Goal: Task Accomplishment & Management: Manage account settings

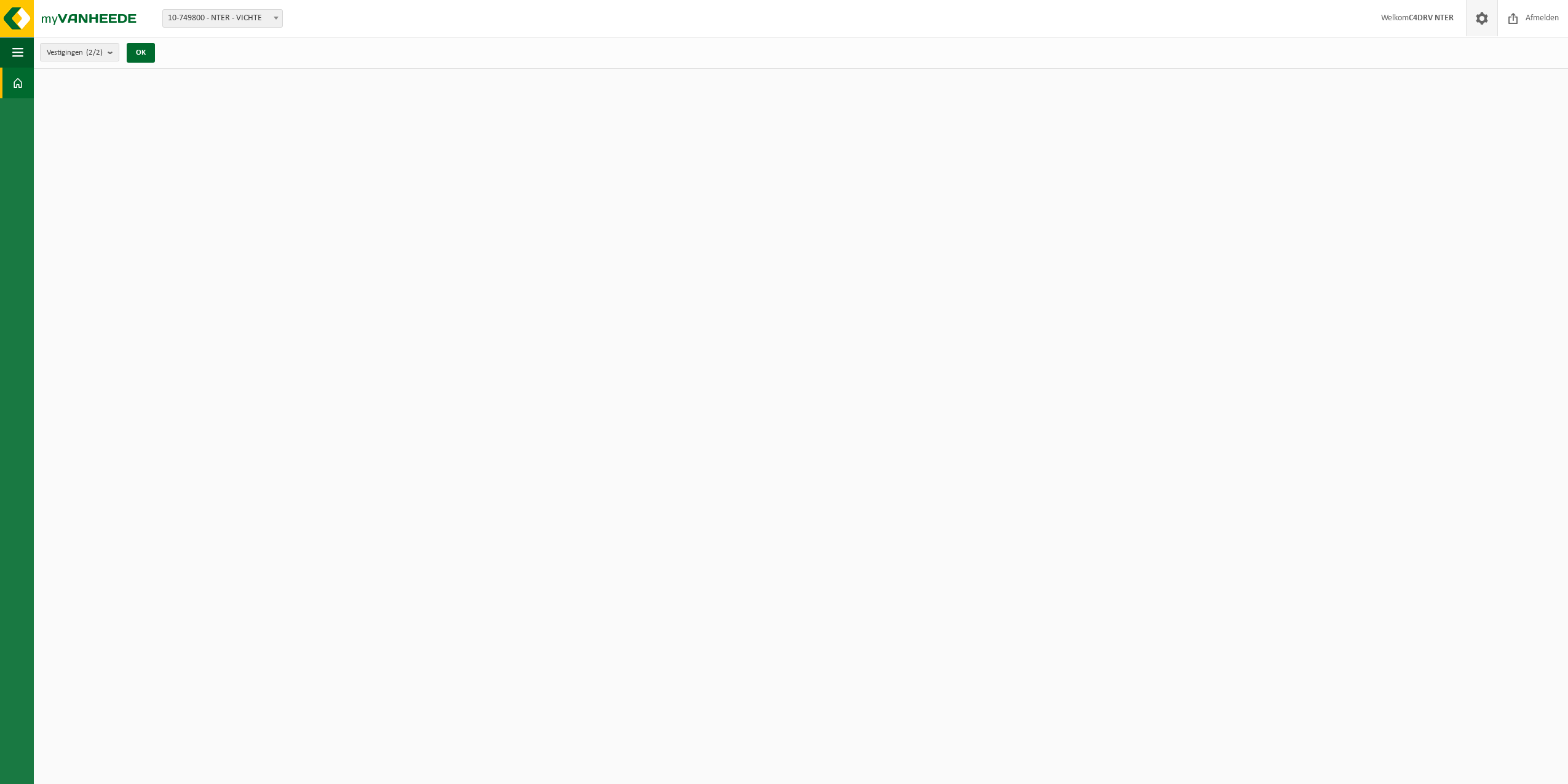
click at [1485, 21] on span at bounding box center [1481, 18] width 19 height 36
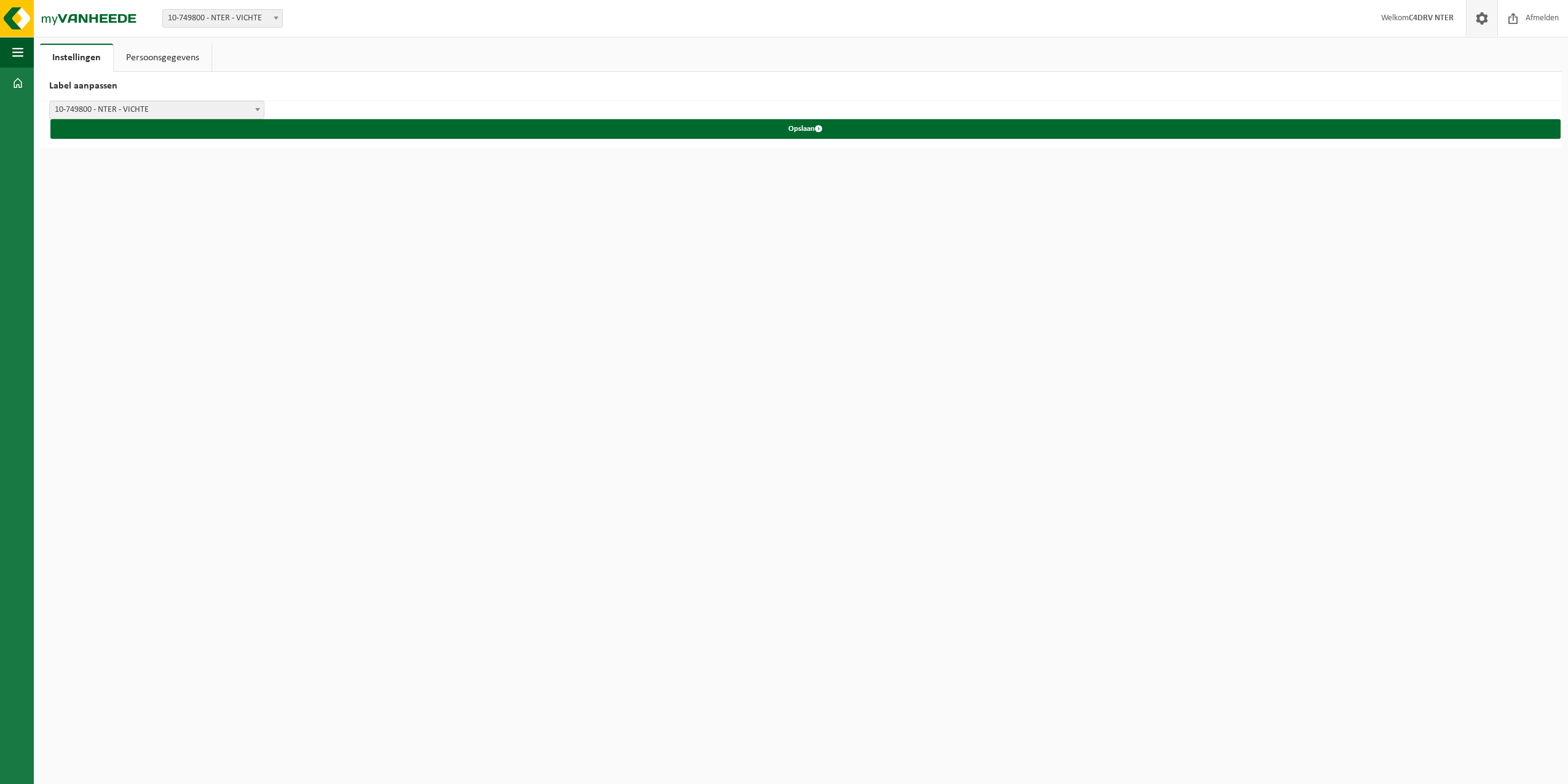
click at [147, 51] on link "Persoonsgegevens" at bounding box center [163, 57] width 98 height 28
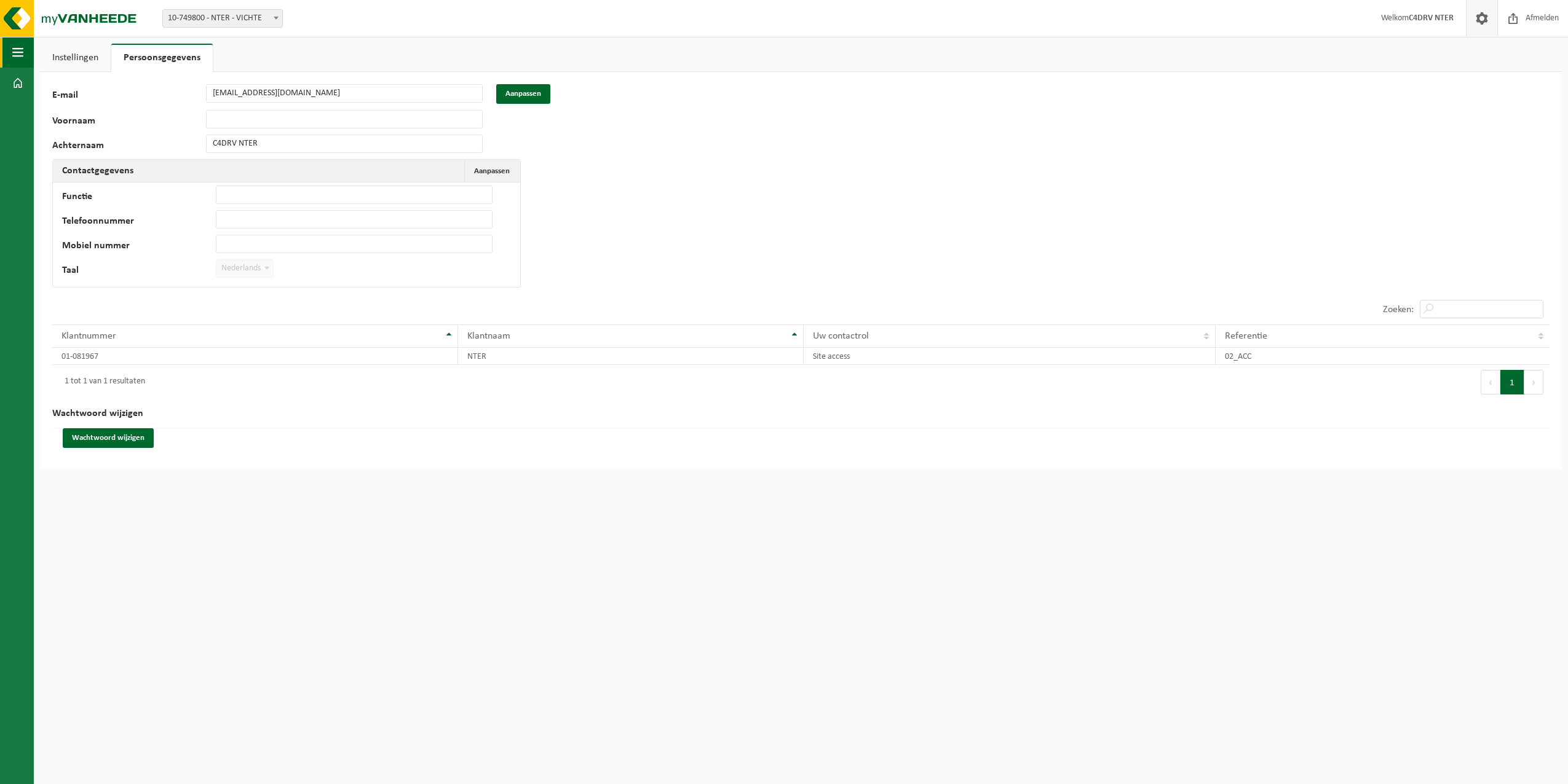
click at [21, 51] on span "button" at bounding box center [17, 52] width 11 height 31
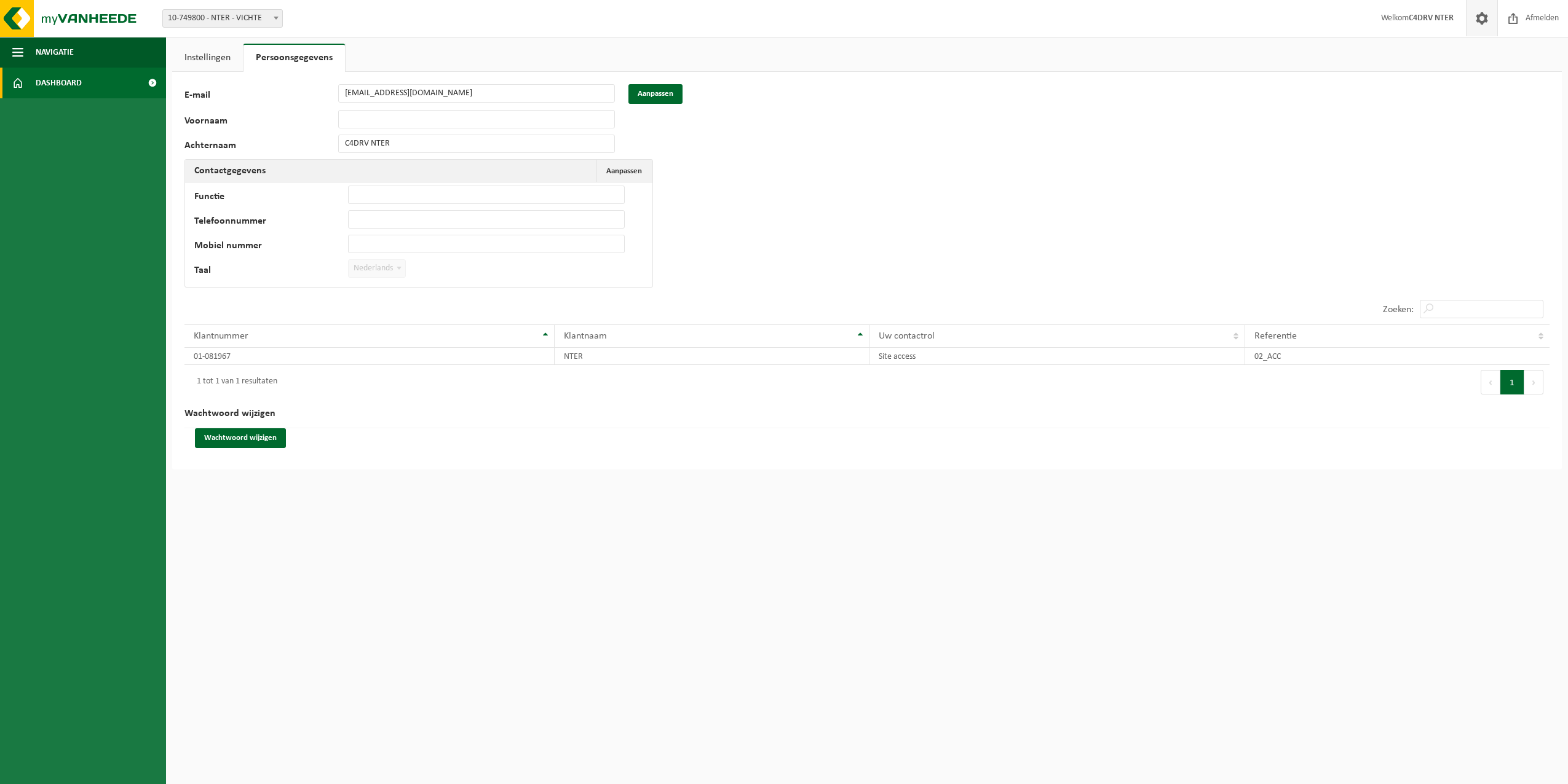
click at [19, 81] on span at bounding box center [17, 83] width 11 height 31
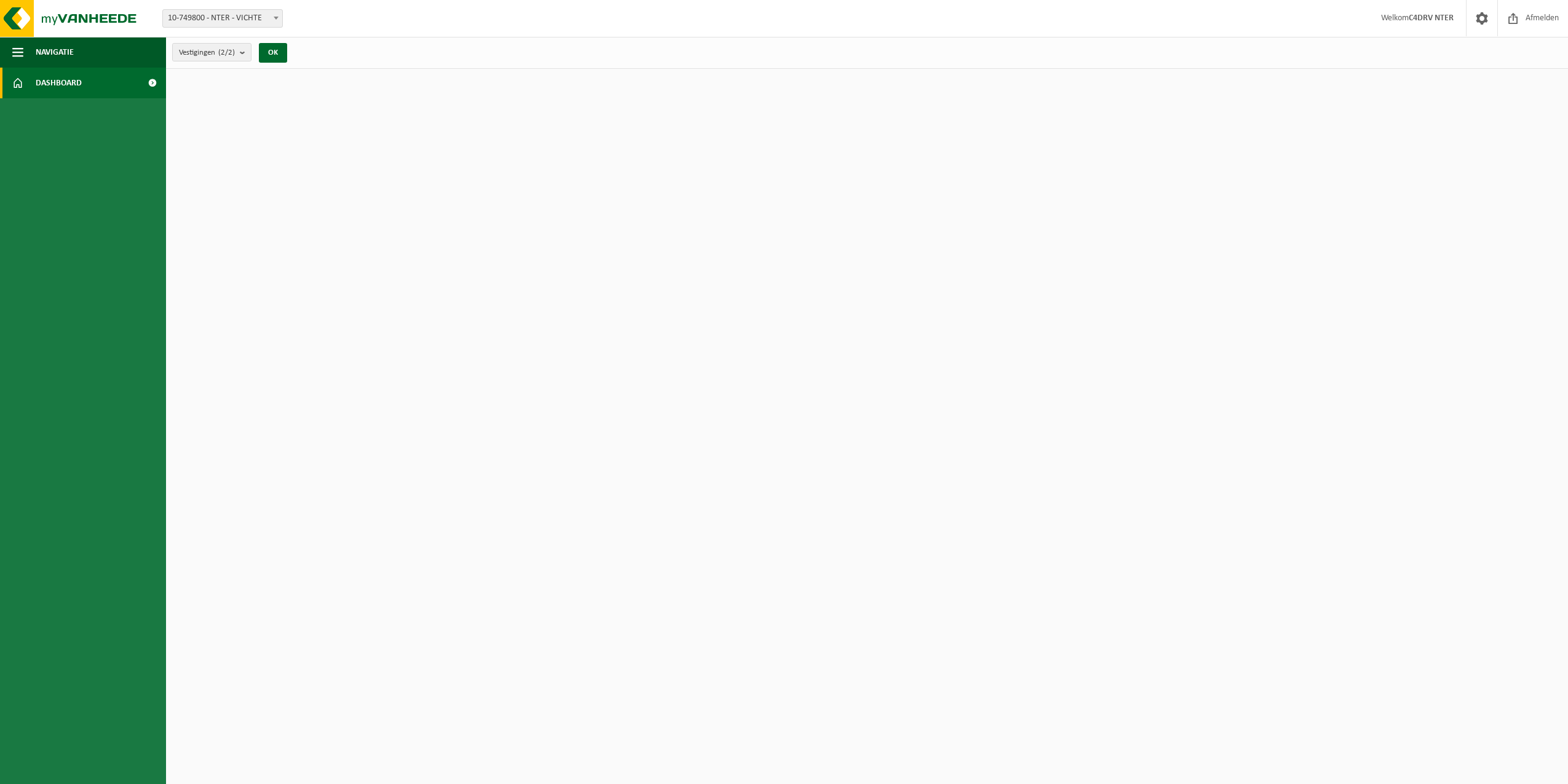
click at [151, 81] on span at bounding box center [152, 83] width 27 height 31
click at [243, 55] on b "submit" at bounding box center [245, 52] width 11 height 17
click at [190, 155] on label "NTER - OTEGEM" at bounding box center [272, 157] width 181 height 19
click at [180, 147] on input "NTER - OTEGEM" at bounding box center [179, 147] width 1 height 1
checkbox input "false"
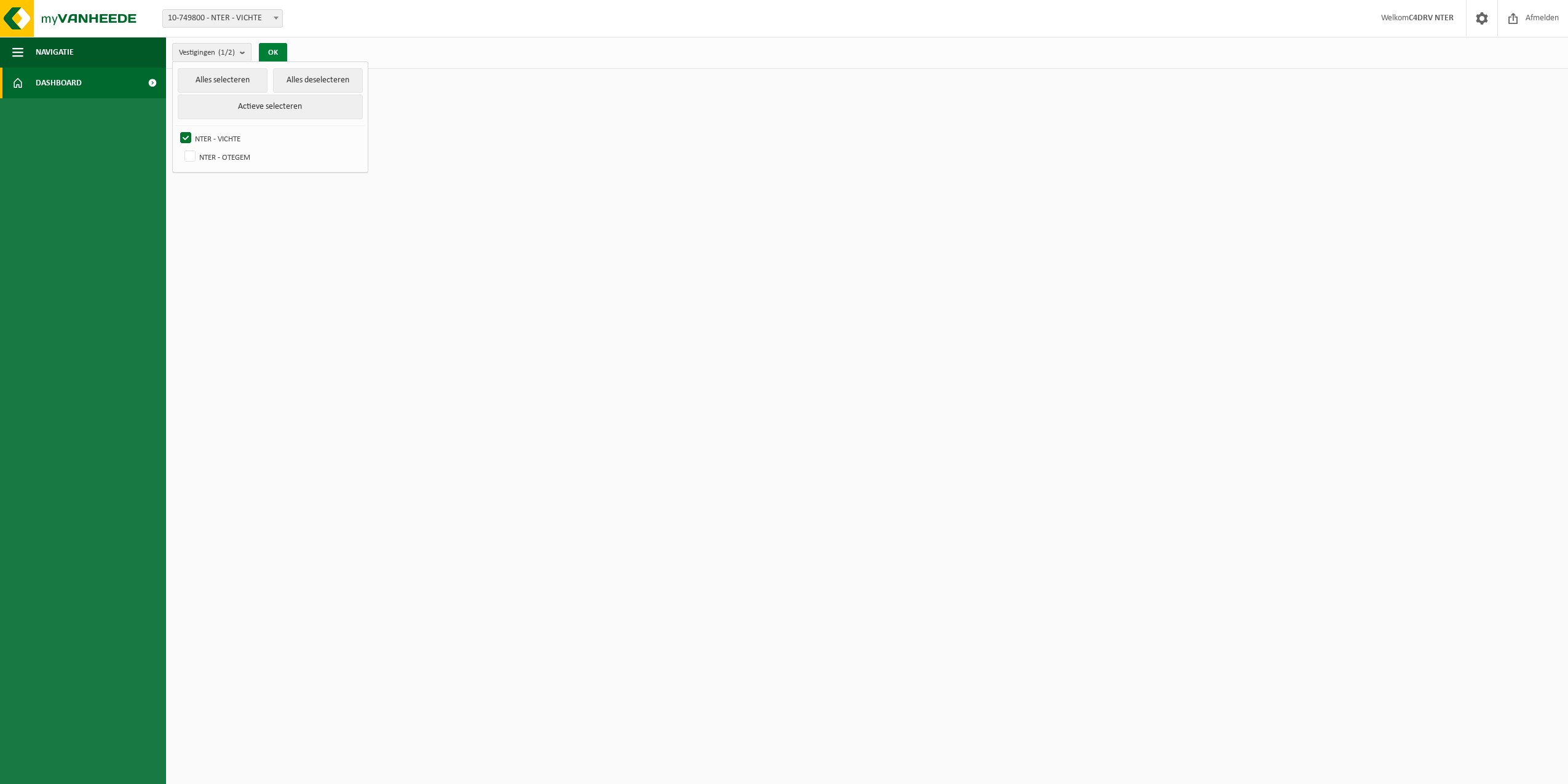
click at [274, 53] on button "OK" at bounding box center [273, 52] width 28 height 20
click at [76, 22] on img at bounding box center [74, 18] width 147 height 37
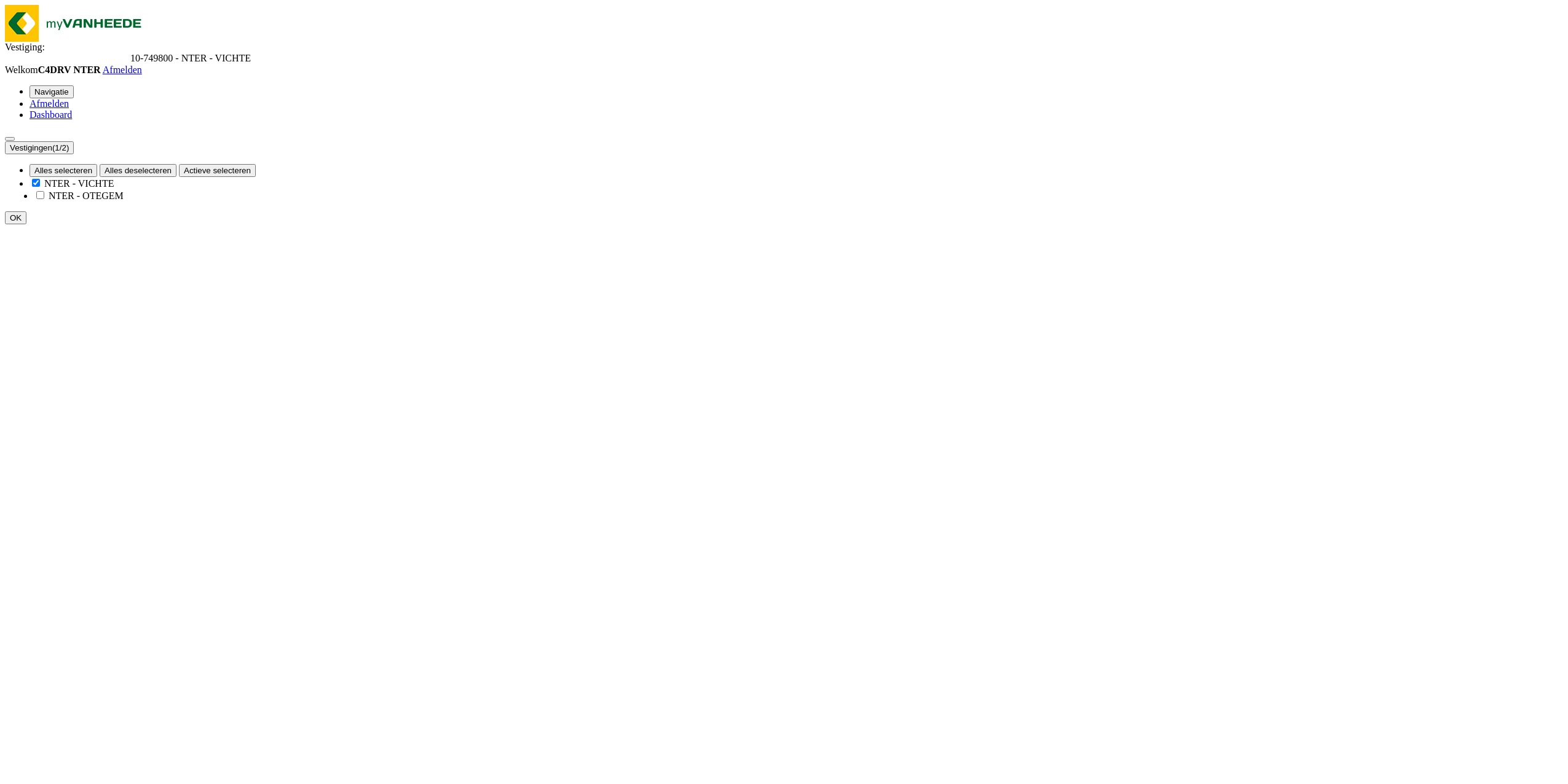
click at [142, 64] on span "Afmelden" at bounding box center [123, 69] width 39 height 10
